Goal: Task Accomplishment & Management: Manage account settings

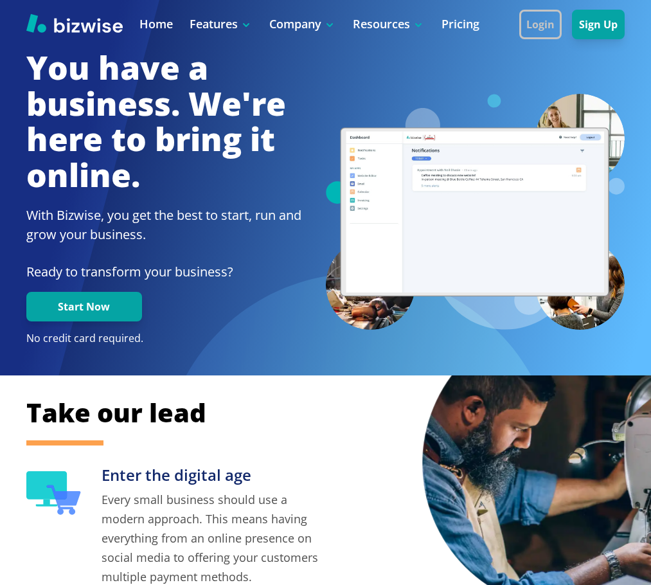
click at [536, 18] on button "Login" at bounding box center [541, 25] width 42 height 30
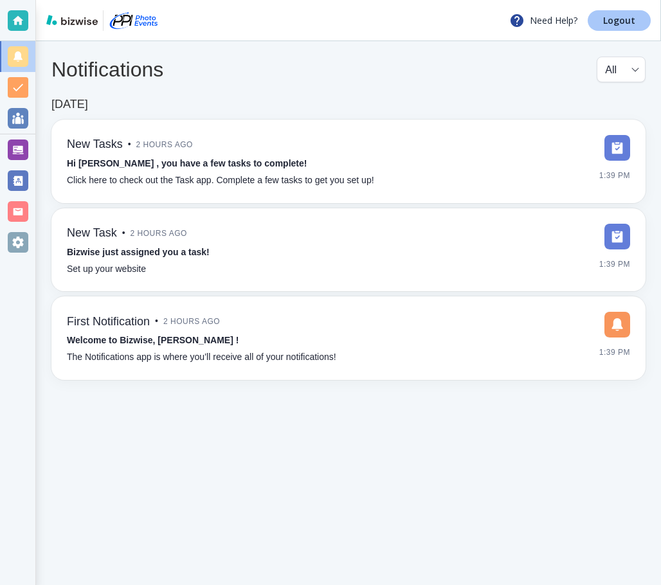
click at [617, 16] on p "Logout" at bounding box center [619, 20] width 32 height 9
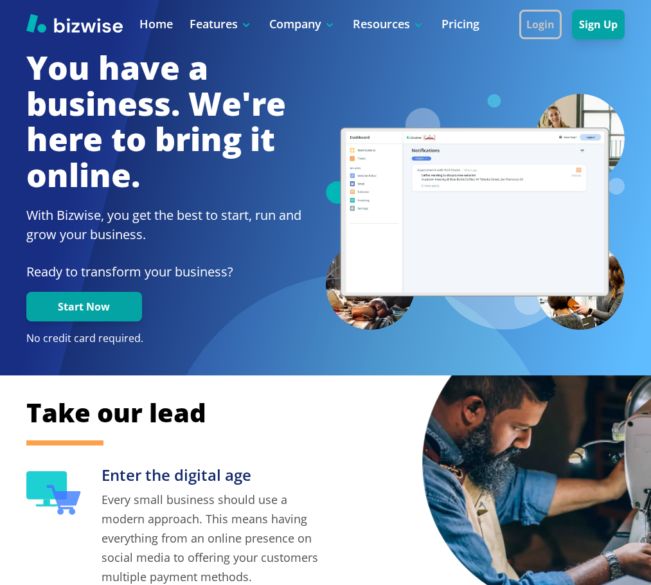
click at [550, 23] on button "Login" at bounding box center [541, 25] width 42 height 30
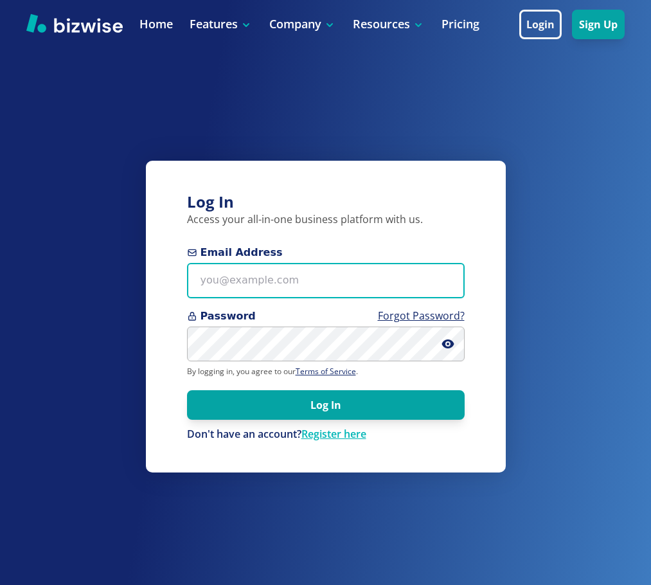
paste input "[EMAIL_ADDRESS][DOMAIN_NAME]"
click at [283, 283] on input "Email Address" at bounding box center [326, 280] width 278 height 35
type input "[EMAIL_ADDRESS][DOMAIN_NAME]"
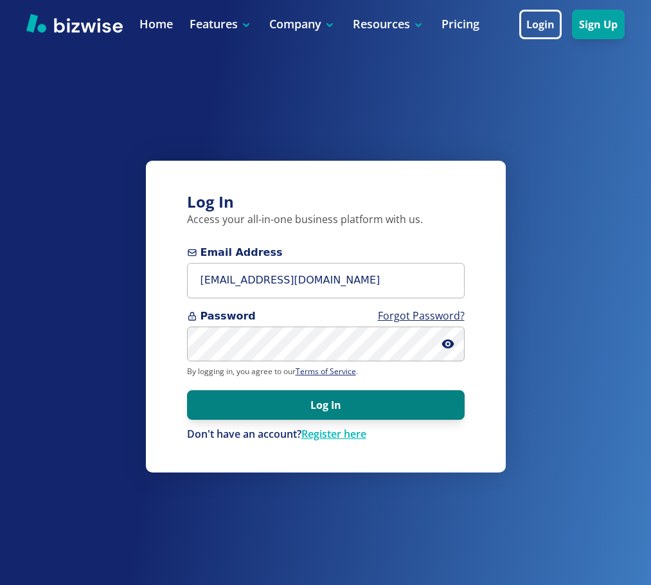
click at [296, 408] on button "Log In" at bounding box center [326, 405] width 278 height 30
